Goal: Task Accomplishment & Management: Complete application form

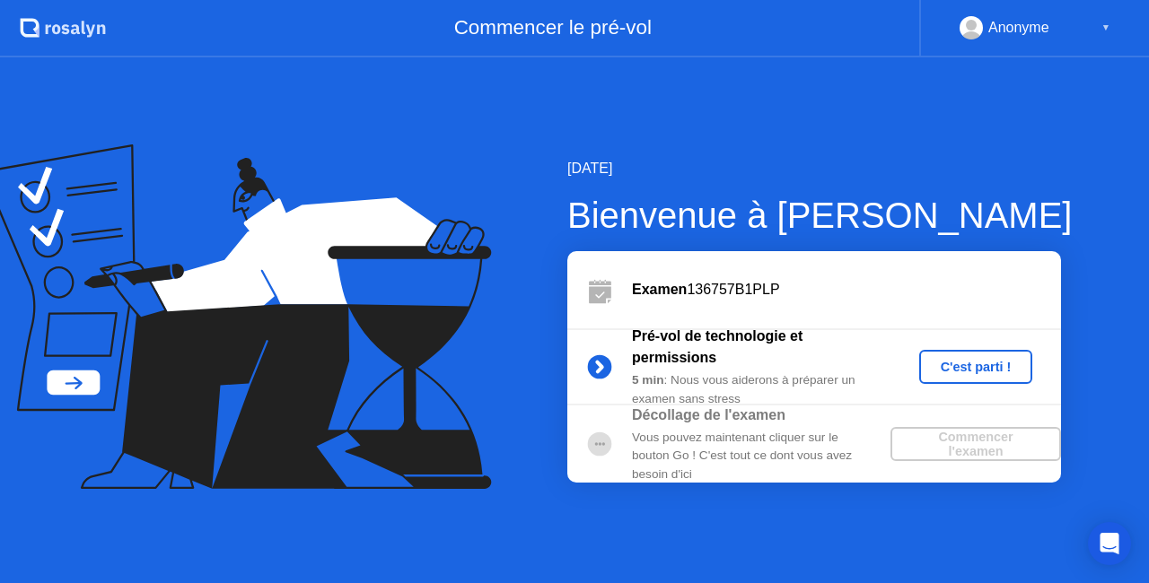
click at [983, 370] on div "C'est parti !" at bounding box center [976, 367] width 100 height 14
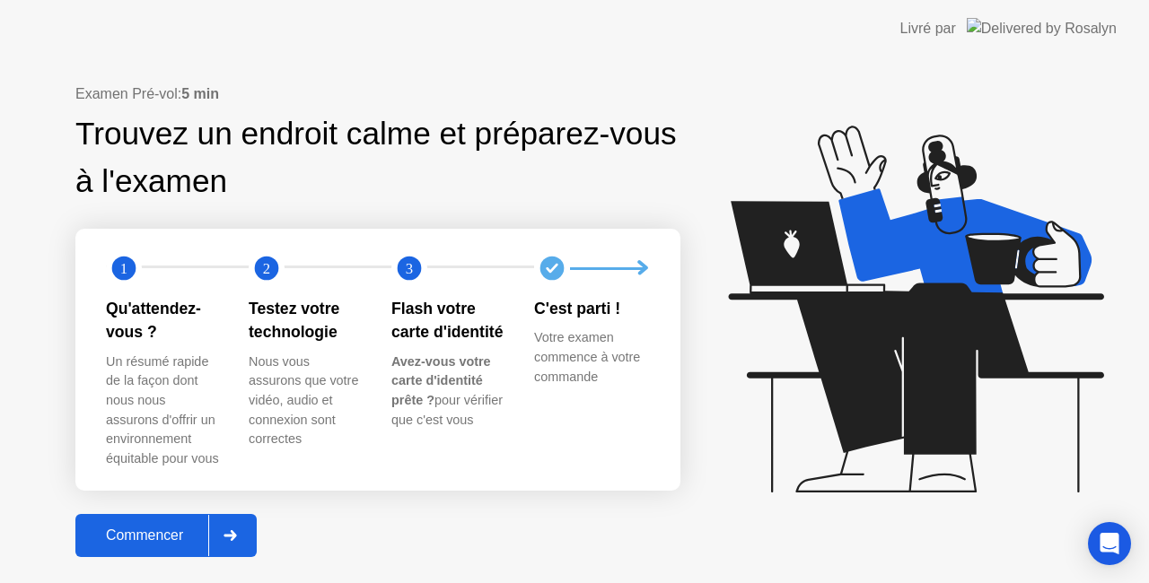
click at [169, 536] on div "Commencer" at bounding box center [144, 536] width 127 height 16
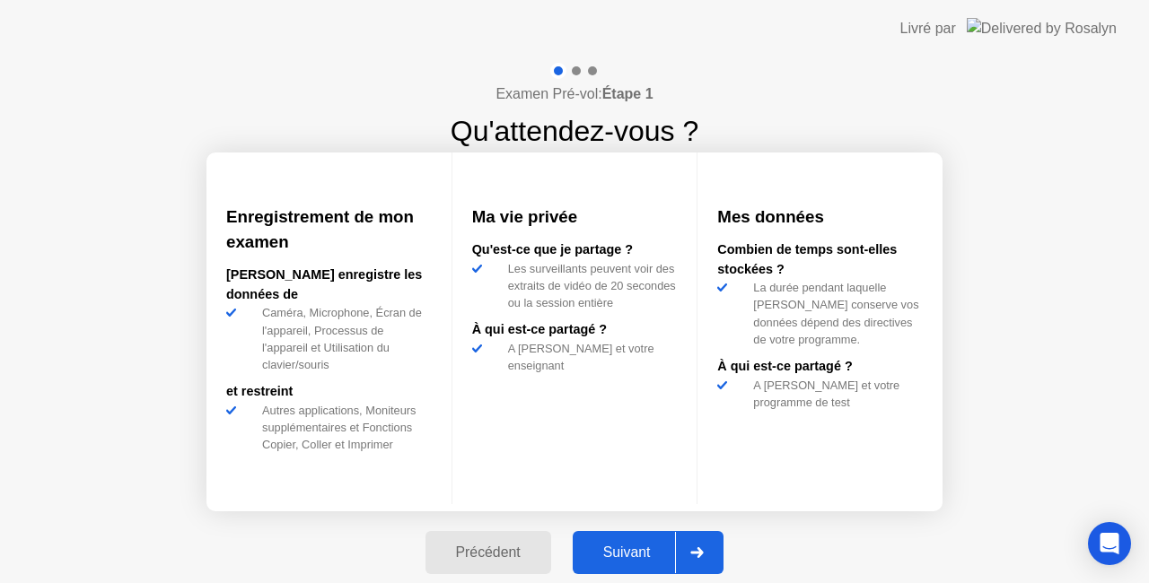
click at [639, 555] on div "Suivant" at bounding box center [627, 553] width 98 height 16
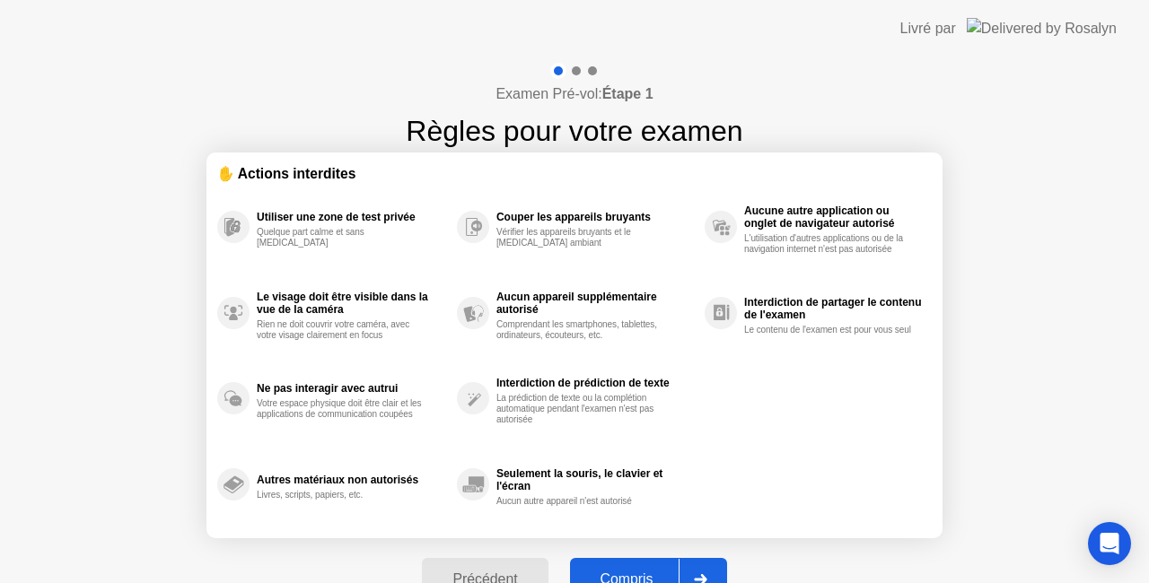
click at [639, 572] on div "Compris" at bounding box center [626, 580] width 103 height 16
select select "**********"
select select "*******"
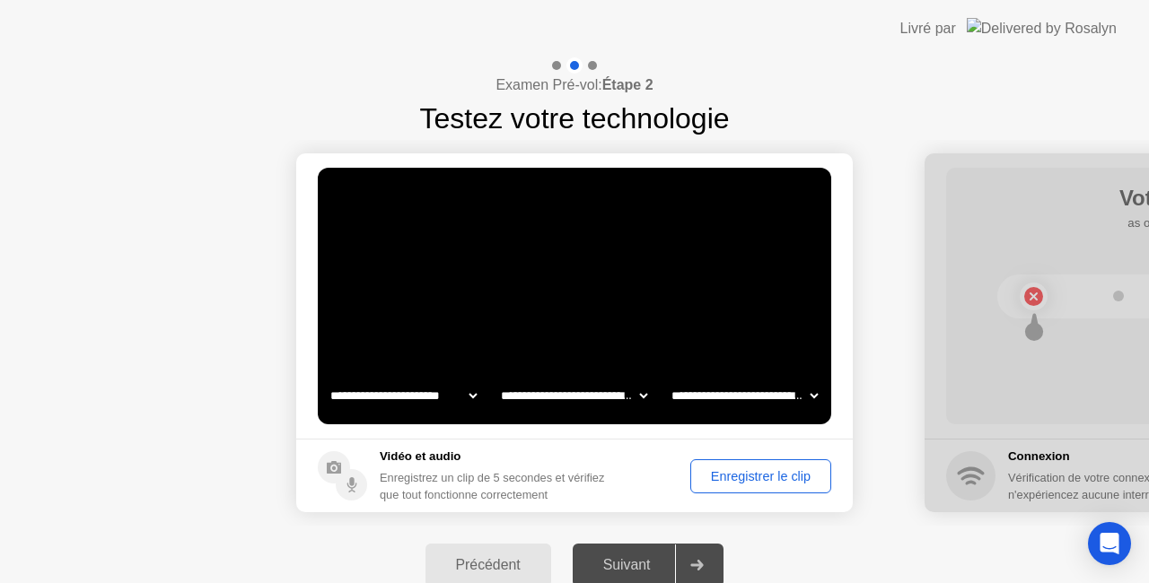
click at [743, 481] on div "Enregistrer le clip" at bounding box center [760, 476] width 128 height 14
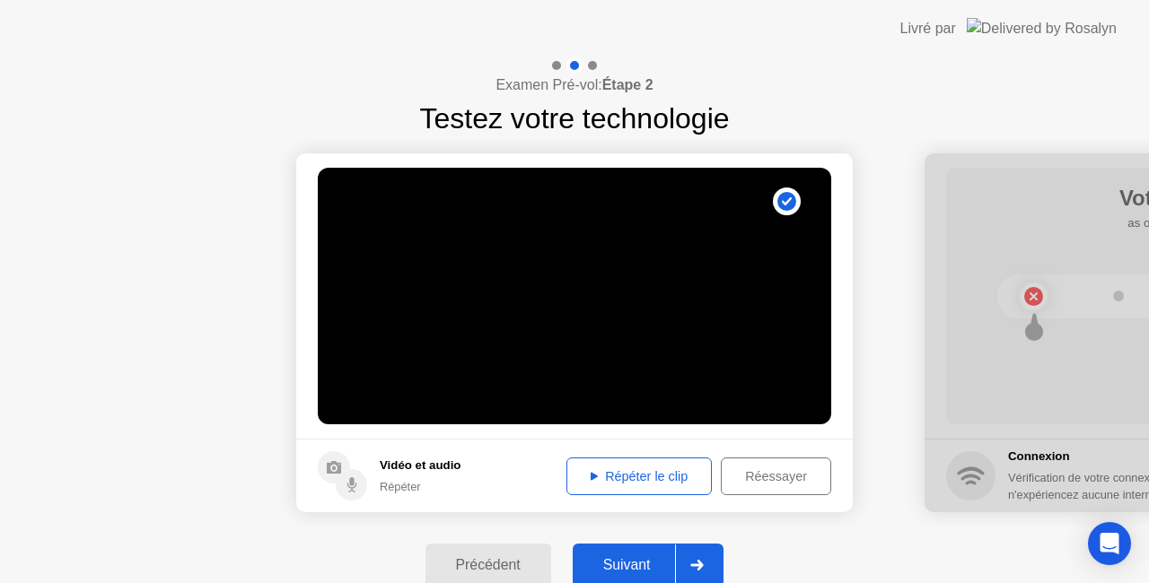
click at [647, 570] on div "Suivant" at bounding box center [627, 565] width 98 height 16
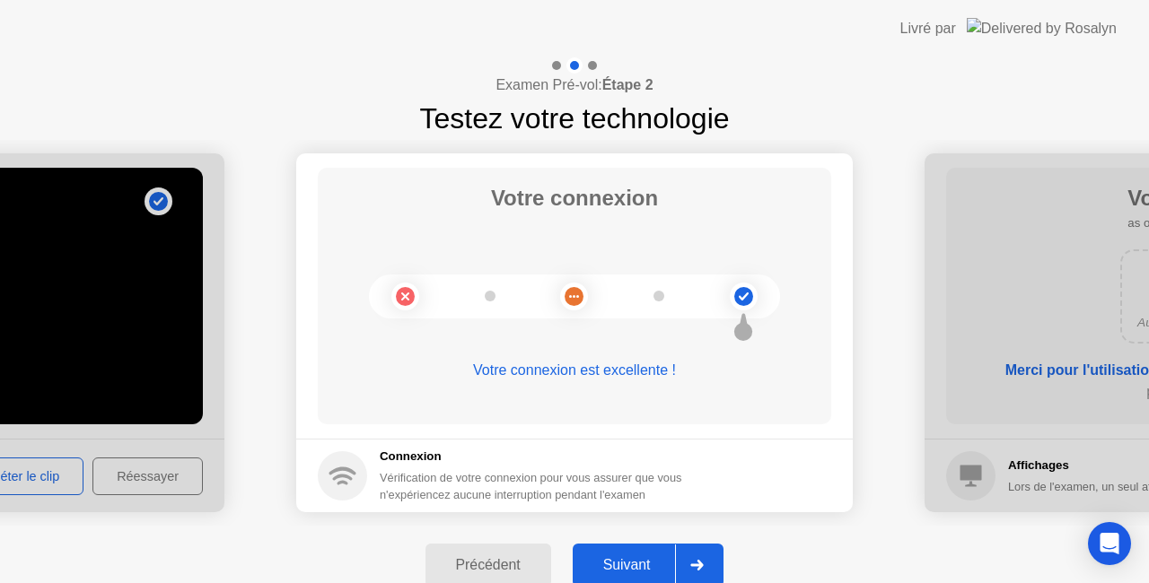
click at [647, 570] on div "Suivant" at bounding box center [627, 565] width 98 height 16
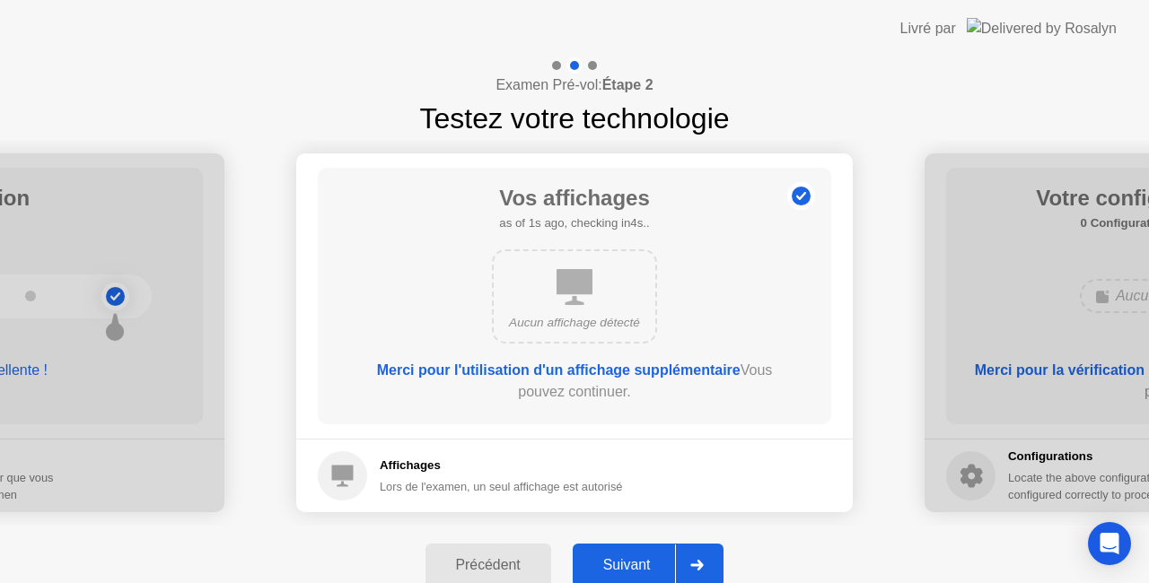
click at [647, 570] on div "Suivant" at bounding box center [627, 565] width 98 height 16
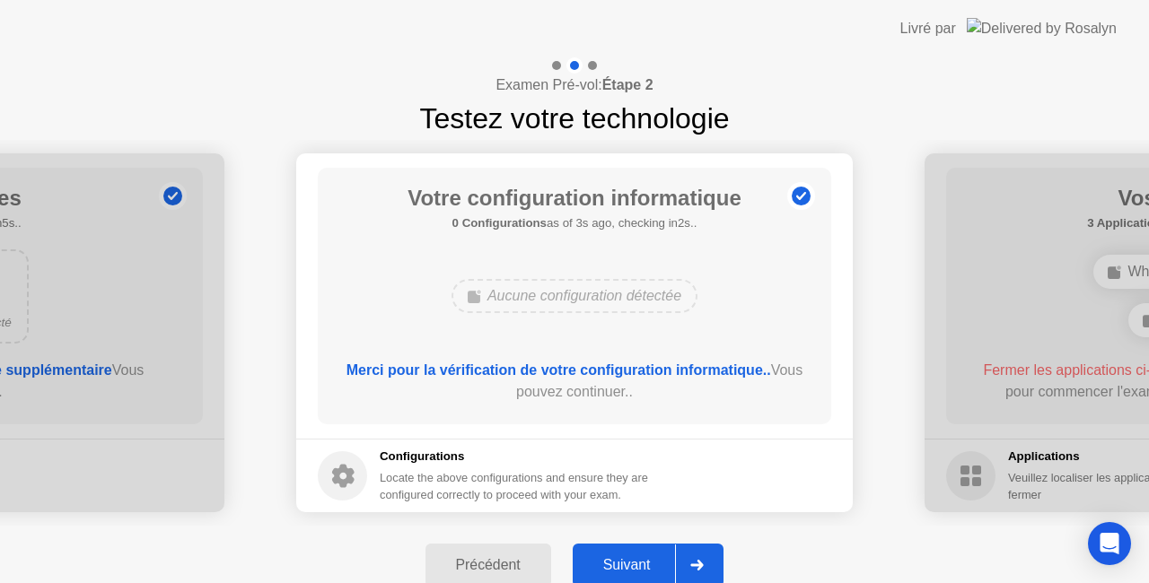
click at [647, 570] on div "Suivant" at bounding box center [627, 565] width 98 height 16
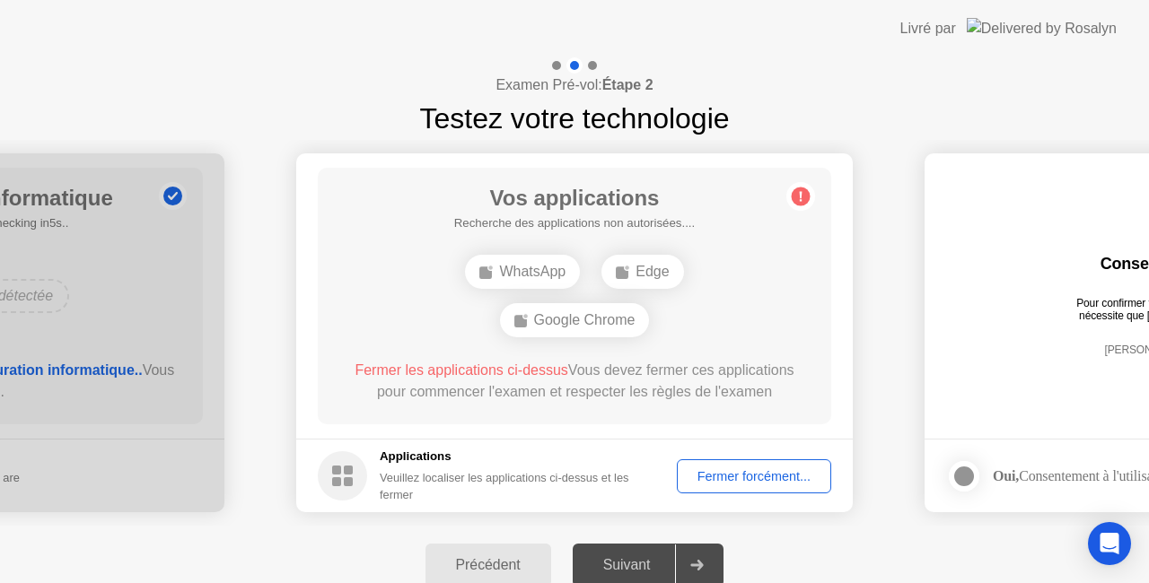
click at [765, 469] on div "Fermer forcément..." at bounding box center [754, 476] width 142 height 14
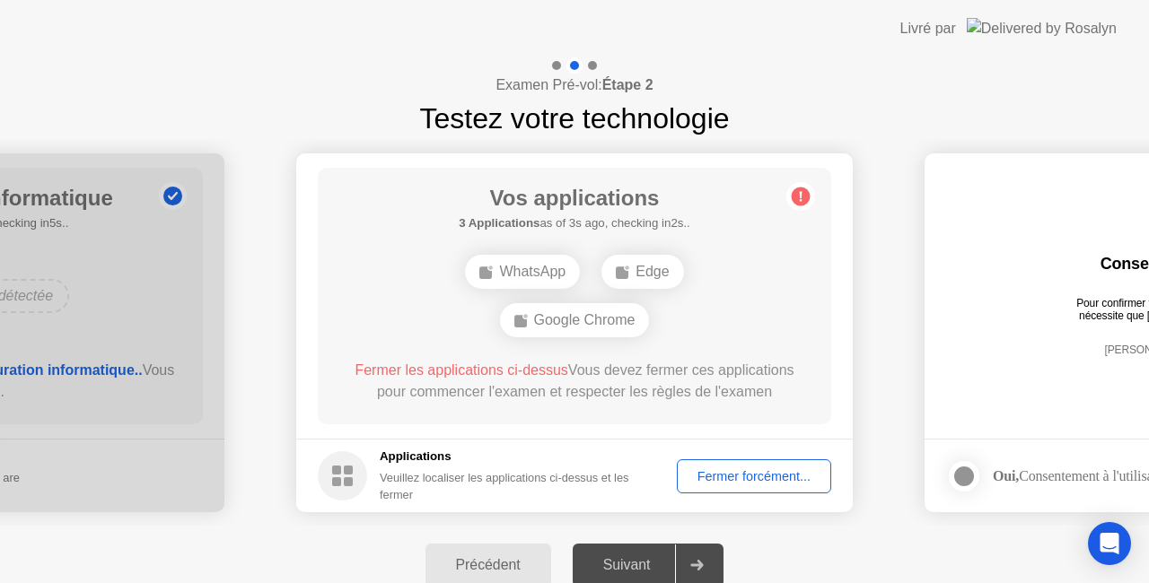
click at [772, 483] on div "Fermer forcément..." at bounding box center [754, 476] width 142 height 14
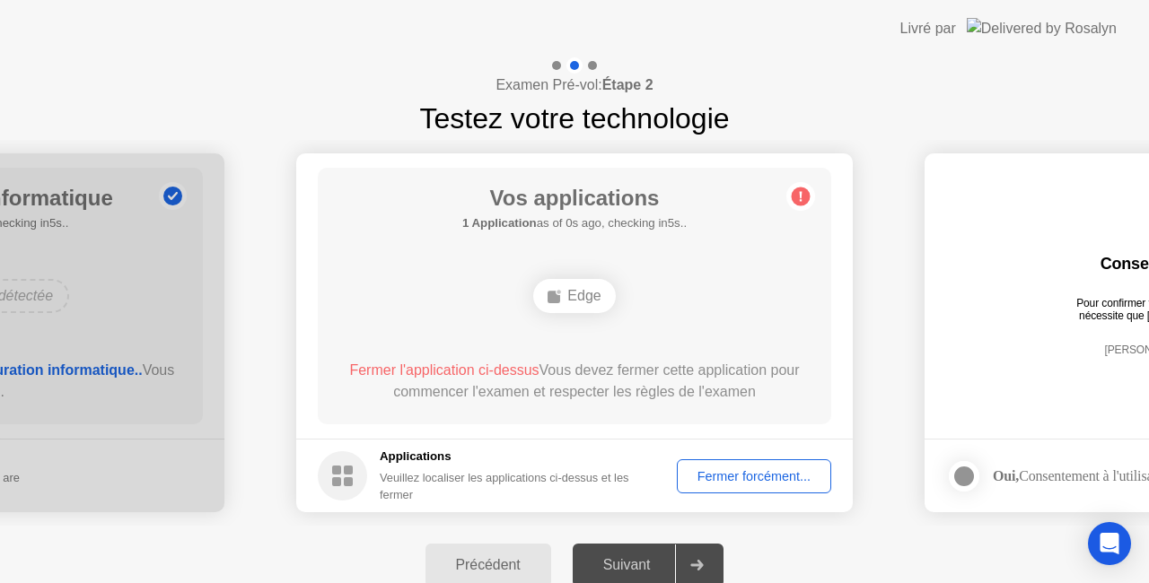
click at [721, 474] on div "Fermer forcément..." at bounding box center [754, 476] width 142 height 14
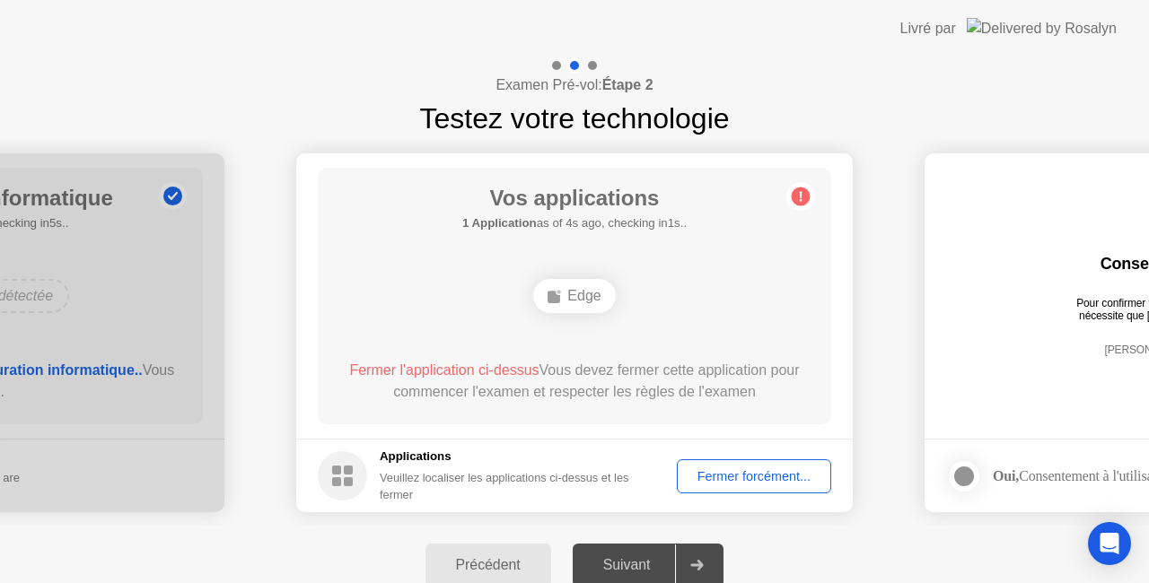
click at [737, 473] on div "Fermer forcément..." at bounding box center [754, 476] width 142 height 14
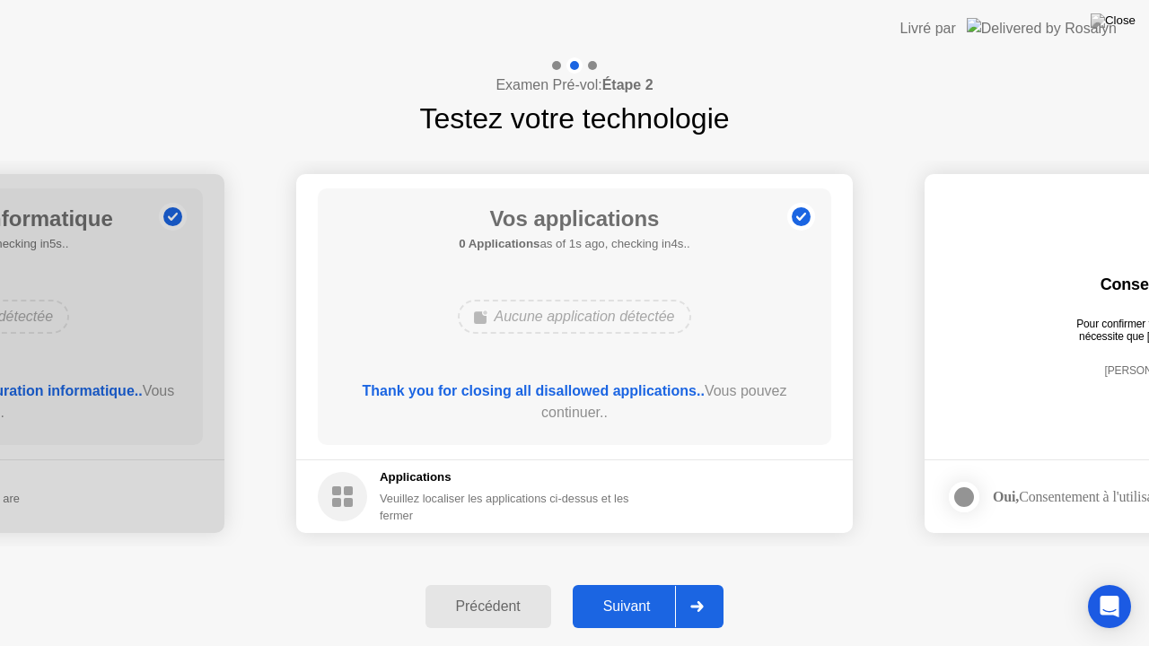
click at [634, 582] on div "Suivant" at bounding box center [627, 607] width 98 height 16
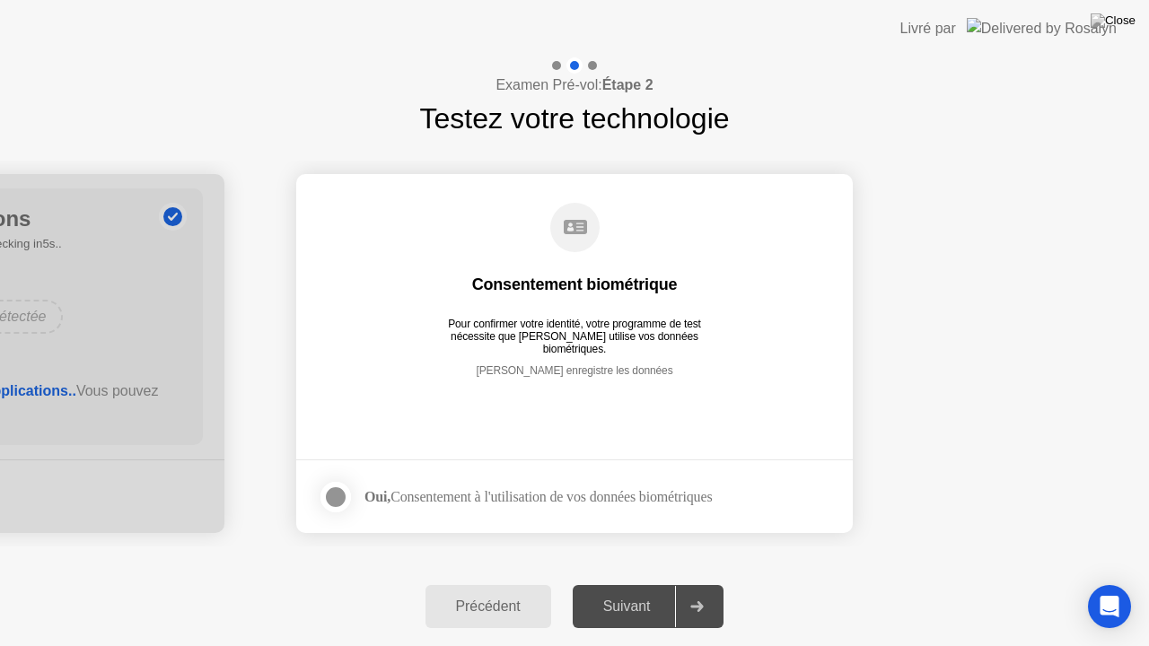
click at [343, 501] on div at bounding box center [336, 497] width 22 height 22
click at [633, 582] on button "Suivant" at bounding box center [649, 606] width 152 height 43
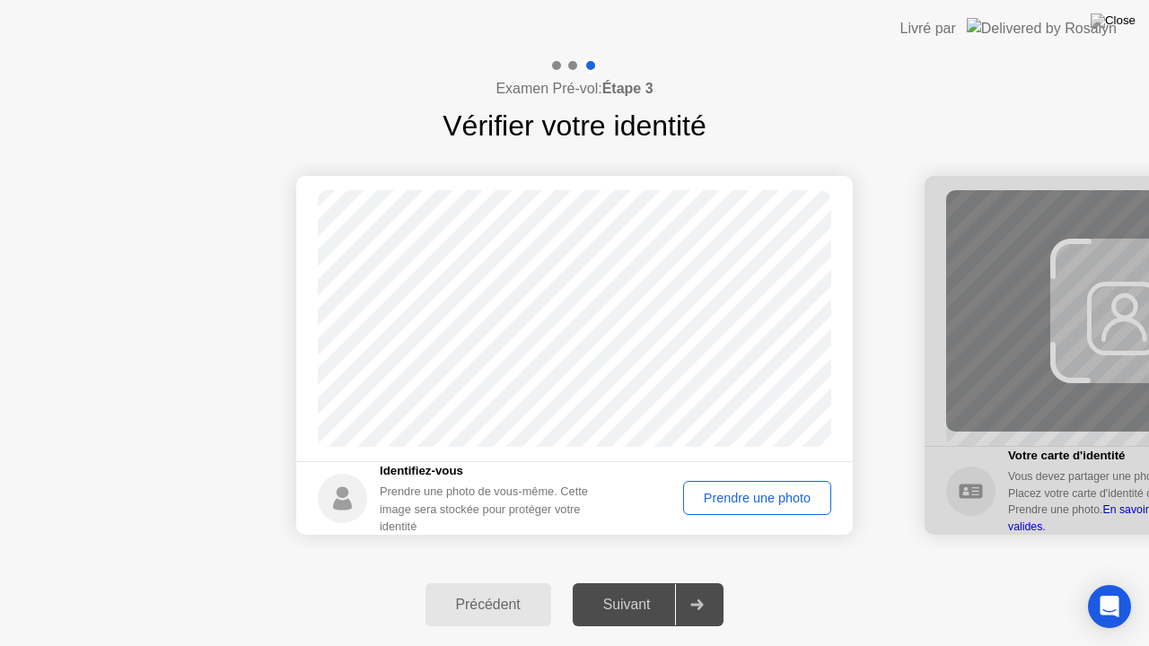
click at [750, 501] on div "Prendre une photo" at bounding box center [756, 498] width 135 height 14
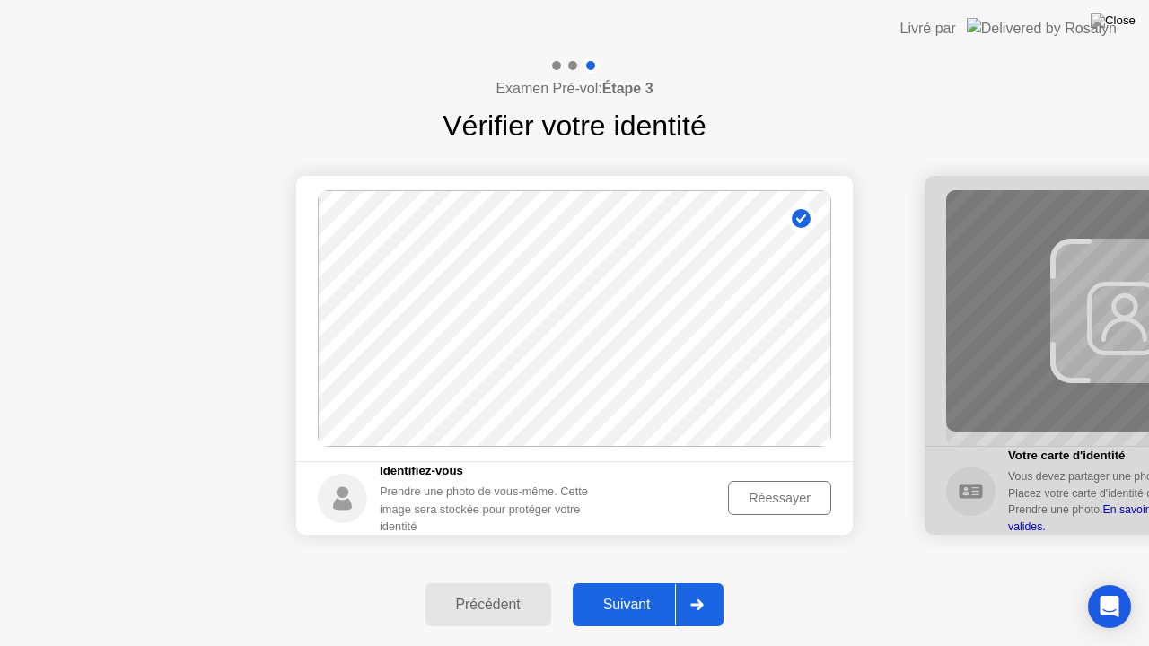
click at [637, 582] on div "Suivant" at bounding box center [627, 605] width 98 height 16
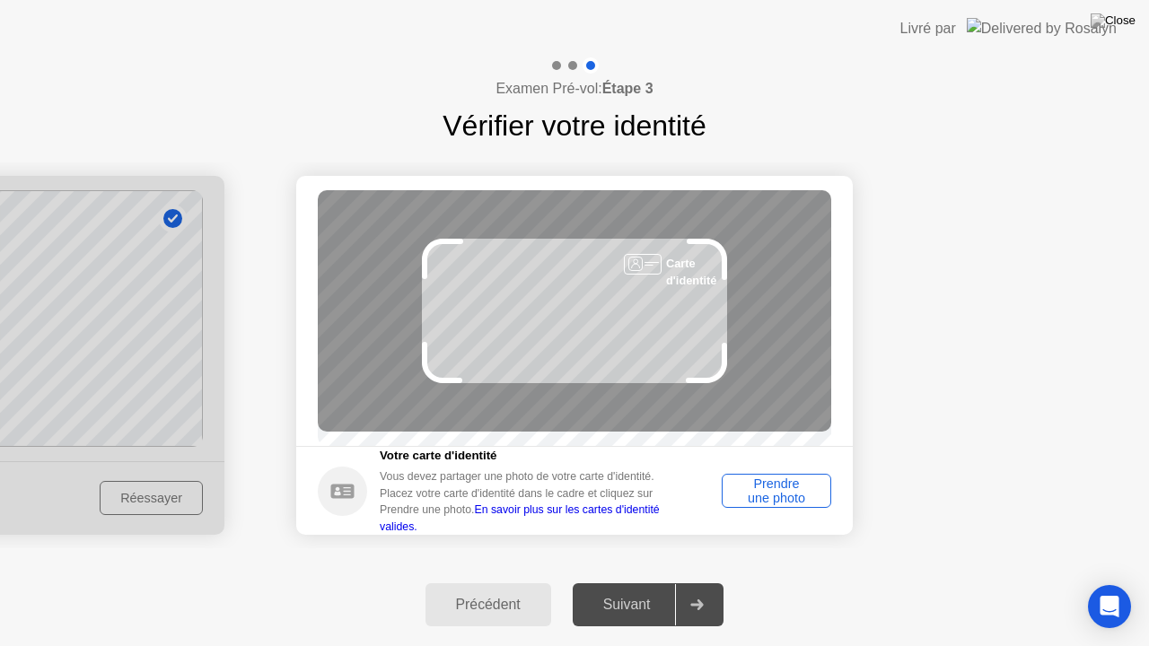
click at [791, 494] on div "Prendre une photo" at bounding box center [776, 490] width 97 height 29
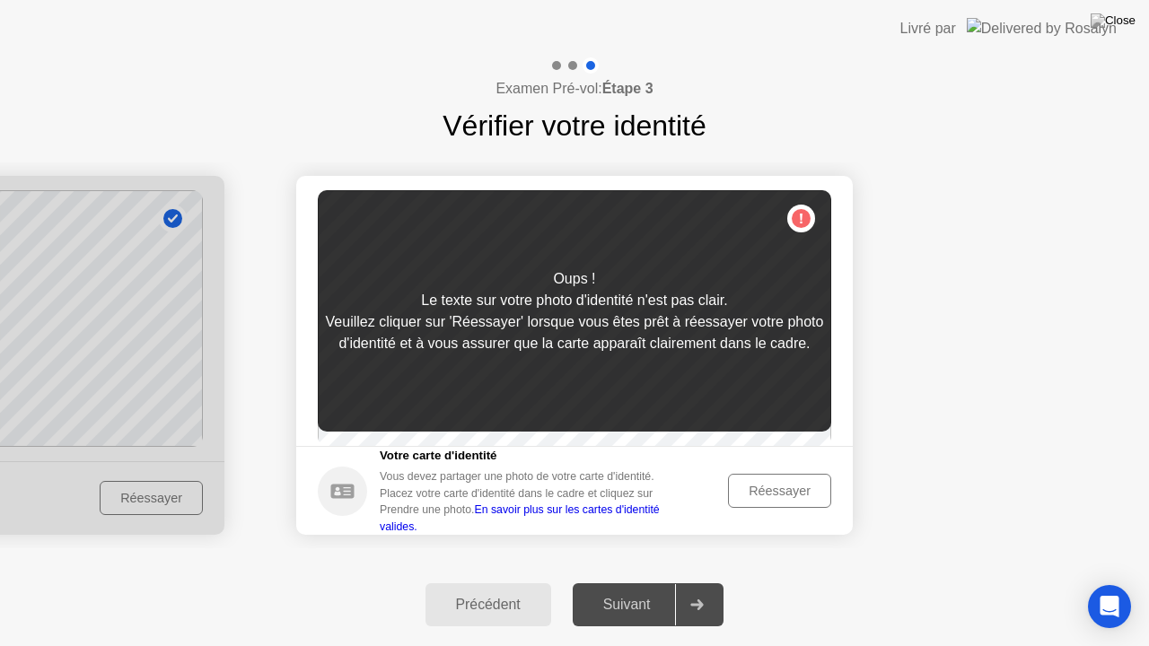
click at [775, 508] on button "Réessayer" at bounding box center [779, 491] width 103 height 34
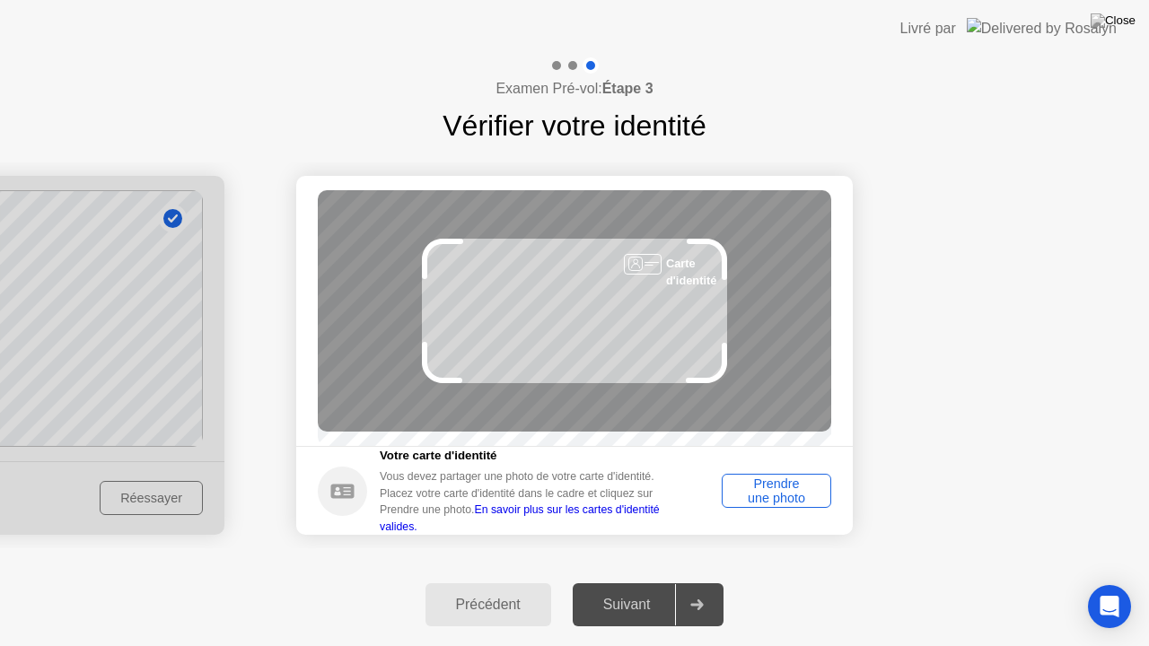
click at [791, 499] on div "Prendre une photo" at bounding box center [776, 490] width 97 height 29
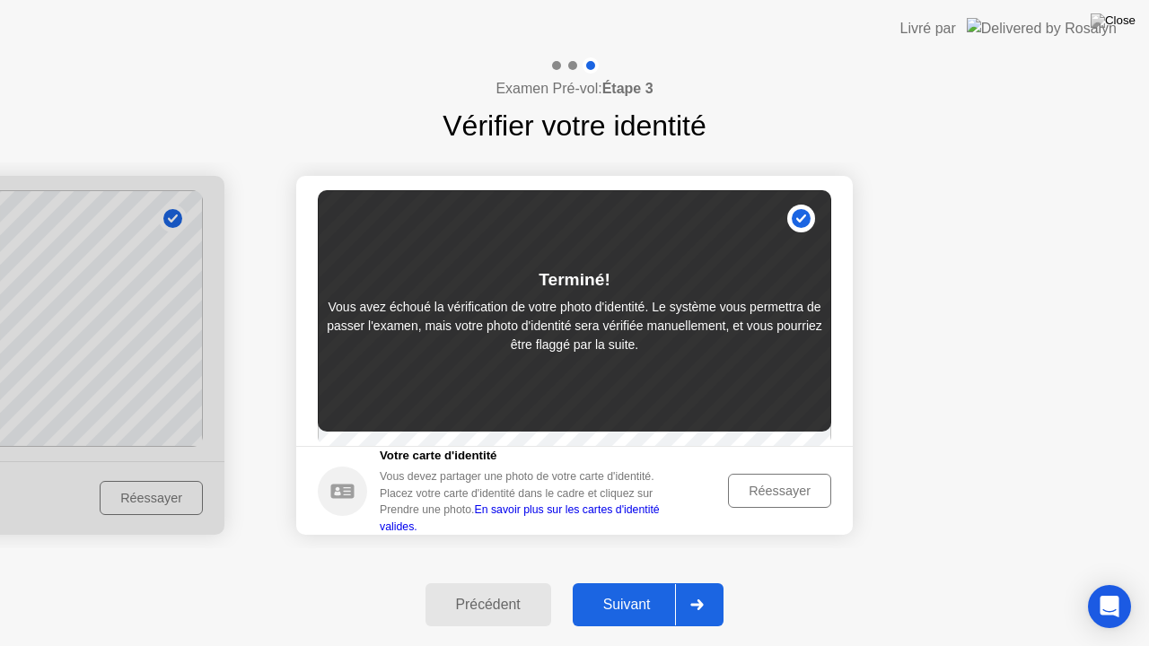
click at [643, 582] on div "Suivant" at bounding box center [627, 605] width 98 height 16
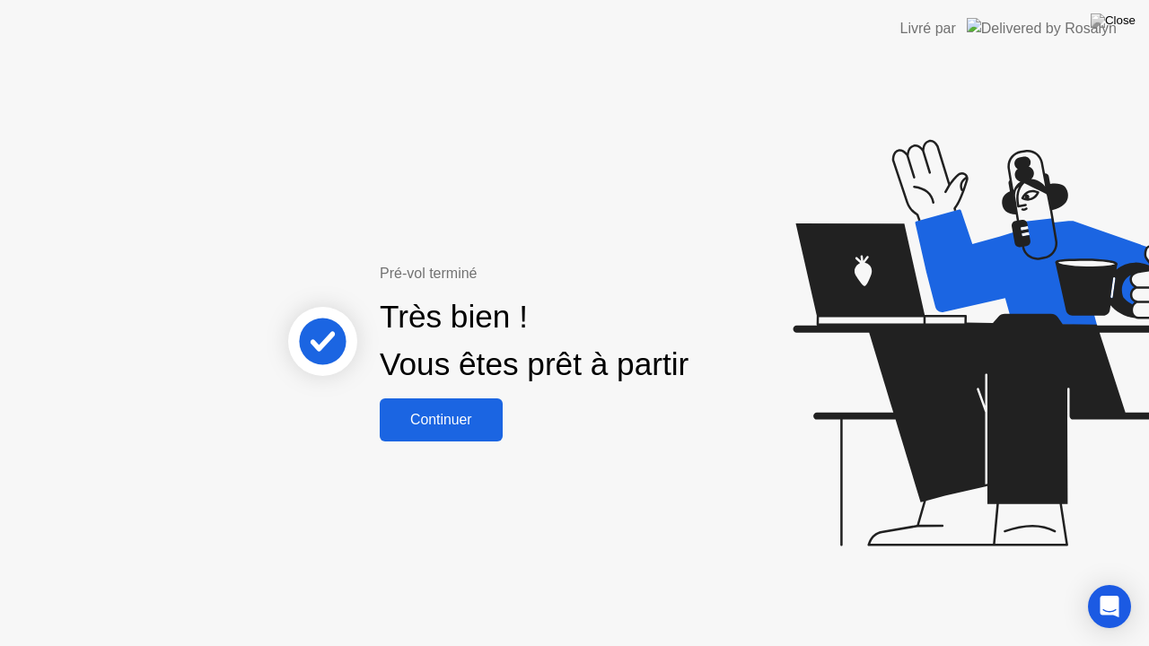
click at [474, 419] on div "Continuer" at bounding box center [441, 420] width 112 height 16
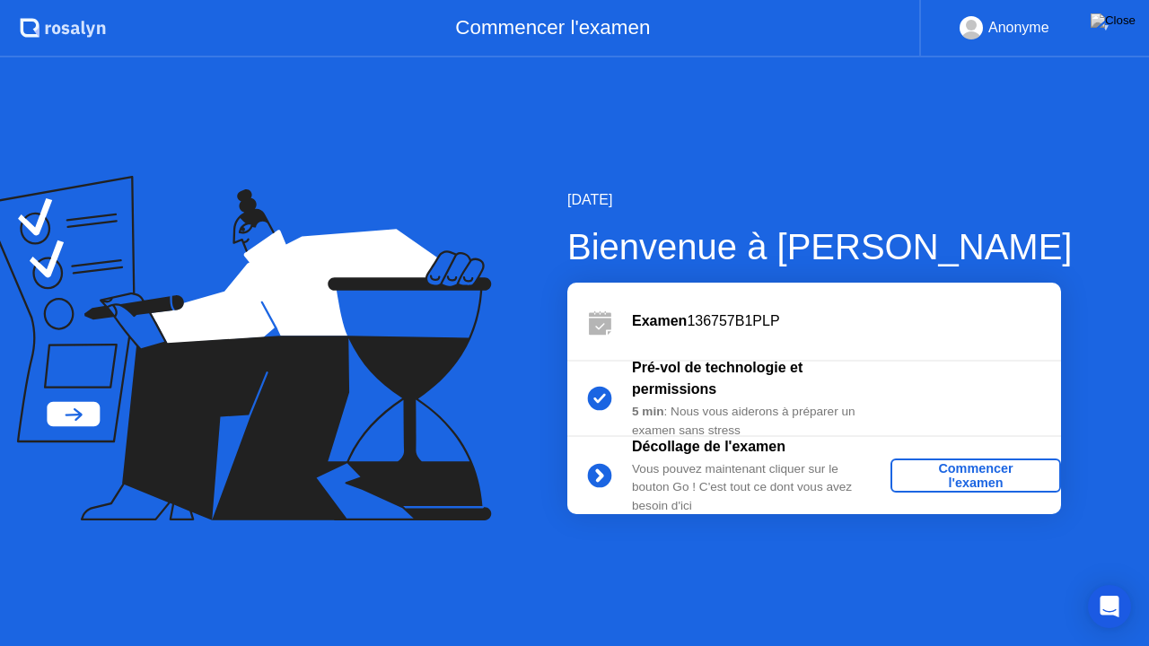
click at [980, 483] on div "Commencer l'examen" at bounding box center [975, 475] width 156 height 29
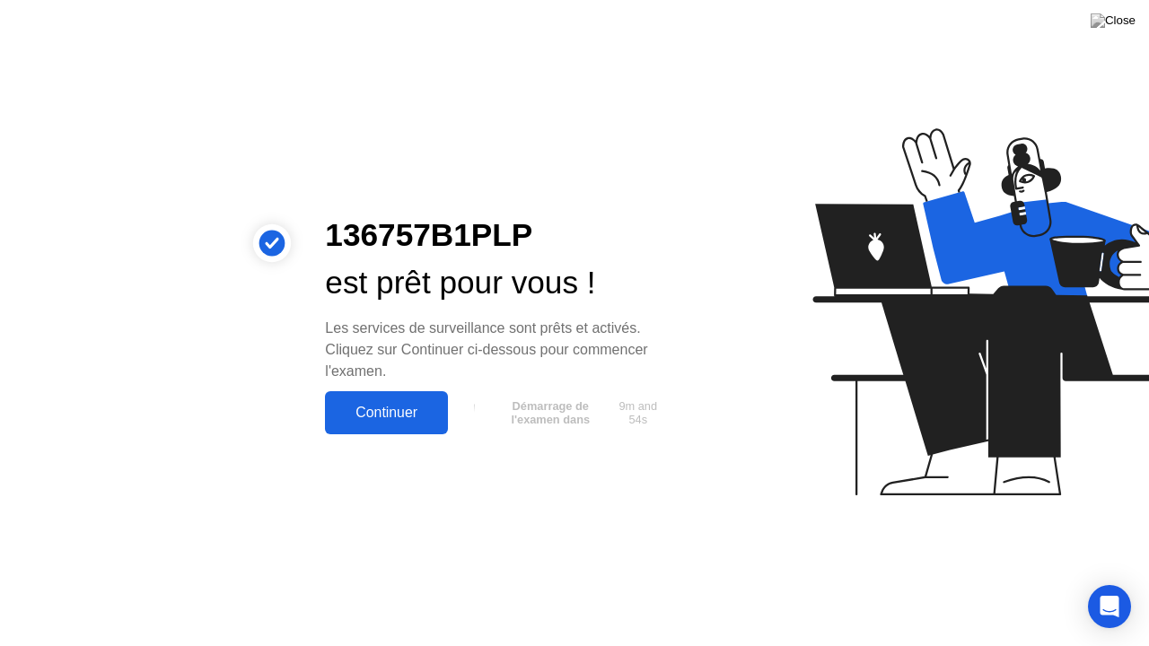
click at [363, 400] on button "Continuer" at bounding box center [386, 412] width 123 height 43
